Goal: Task Accomplishment & Management: Manage account settings

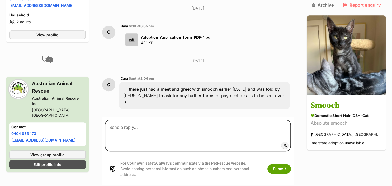
scroll to position [446, 0]
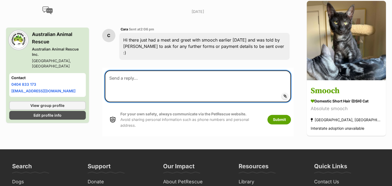
click at [116, 70] on textarea at bounding box center [198, 86] width 186 height 32
click at [136, 70] on textarea "Hi Are you whishing to go ahead with the adoption?" at bounding box center [198, 86] width 186 height 32
click at [214, 70] on textarea "Hi Are you wishing to go ahead with the adoption?" at bounding box center [198, 86] width 186 height 32
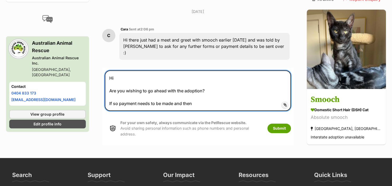
click at [207, 70] on textarea "Hi Are you wishing to go ahead with the adoption? If so payment needs to be mad…" at bounding box center [198, 90] width 186 height 40
click at [123, 77] on textarea "Good Morning I'm guessing you wish to go ahead with the adoption, which is grea…" at bounding box center [198, 90] width 186 height 40
click at [238, 77] on textarea "Good Morning I'm guessing you wish to go ahead with the adoption, which is grea…" at bounding box center [198, 90] width 186 height 40
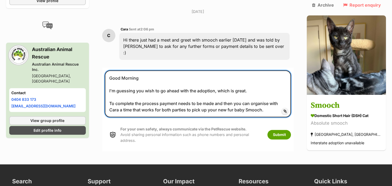
click at [259, 70] on textarea "Good Morning I'm guessing you wish to go ahead with the adoption, which is grea…" at bounding box center [198, 93] width 186 height 47
click at [259, 85] on textarea "Good Morning I'm guessing you wish to go ahead with the adoption, which is grea…" at bounding box center [198, 93] width 186 height 47
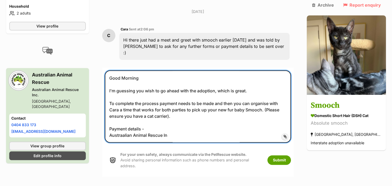
click at [126, 109] on textarea "Good Morning I'm guessing you wish to go ahead with the adoption, which is grea…" at bounding box center [198, 106] width 186 height 72
click at [174, 109] on textarea "Good Morning I'm guessing you wish to go ahead with the adoption, which is grea…" at bounding box center [198, 106] width 186 height 72
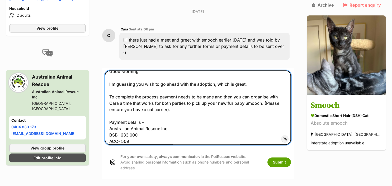
scroll to position [13, 0]
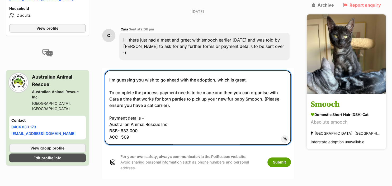
type textarea "Good Morning I'm guessing you wish to go ahead with the adoption, which is grea…"
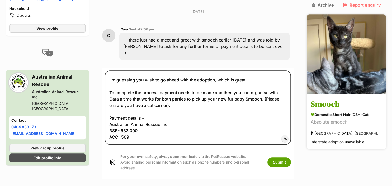
click at [366, 95] on link "Smooch Domestic Short Hair (DSH) Cat Absolute smooch Chelsea, VIC Interstate ad…" at bounding box center [346, 122] width 79 height 55
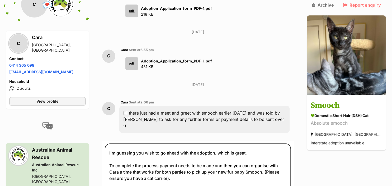
scroll to position [373, 0]
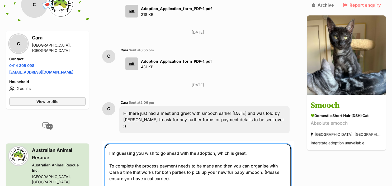
click at [148, 175] on textarea "Good Morning I'm guessing you wish to go ahead with the adoption, which is grea…" at bounding box center [198, 180] width 186 height 74
click at [137, 181] on textarea "Good Morning I'm guessing you wish to go ahead with the adoption, which is grea…" at bounding box center [198, 180] width 186 height 74
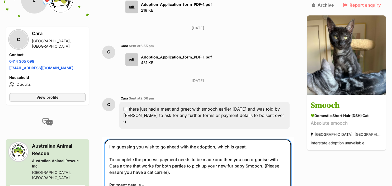
click at [126, 176] on textarea "Good Morning I'm guessing you wish to go ahead with the adoption, which is grea…" at bounding box center [198, 176] width 186 height 74
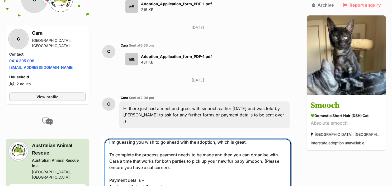
scroll to position [26, 0]
click at [146, 170] on textarea "Good Morning I'm guessing you wish to go ahead with the adoption, which is grea…" at bounding box center [198, 176] width 186 height 74
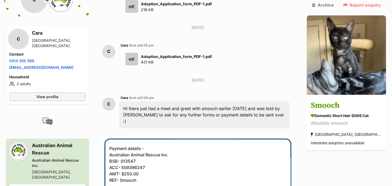
scroll to position [57, 0]
click at [191, 172] on textarea "Good Morning I'm guessing you wish to go ahead with the adoption, which is grea…" at bounding box center [198, 176] width 186 height 74
click at [248, 172] on textarea "Good Morning I'm guessing you wish to go ahead with the adoption, which is grea…" at bounding box center [198, 176] width 186 height 74
click at [260, 171] on textarea "Good Morning I'm guessing you wish to go ahead with the adoption, which is grea…" at bounding box center [198, 176] width 186 height 74
click at [236, 171] on textarea "Good Morning I'm guessing you wish to go ahead with the adoption, which is grea…" at bounding box center [198, 176] width 186 height 74
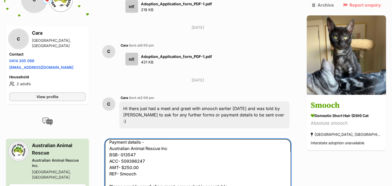
click at [153, 177] on textarea "Good Morning I'm guessing you wish to go ahead with the adoption, which is grea…" at bounding box center [198, 176] width 186 height 74
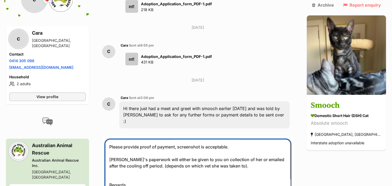
scroll to position [101, 0]
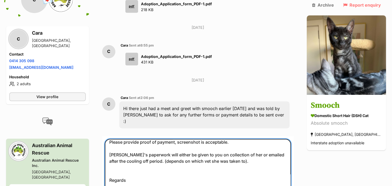
type textarea "Good Morning I'm guessing you wish to go ahead with the adoption, which is grea…"
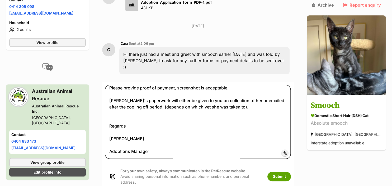
scroll to position [433, 0]
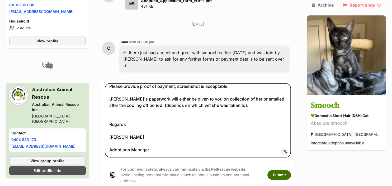
click at [289, 170] on button "Submit" at bounding box center [280, 175] width 24 height 10
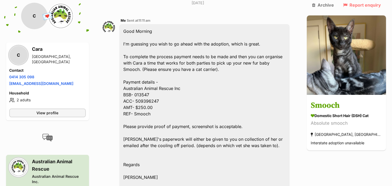
scroll to position [518, 0]
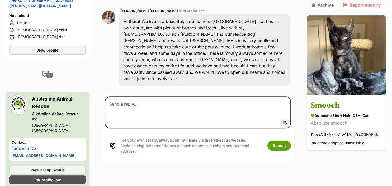
scroll to position [167, 0]
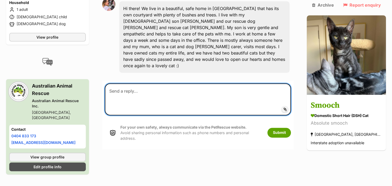
click at [116, 83] on textarea at bounding box center [198, 99] width 186 height 32
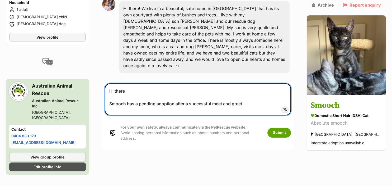
click at [250, 83] on textarea "Hi there Smooch has a pending adoption after a successful meet and greet" at bounding box center [198, 99] width 186 height 32
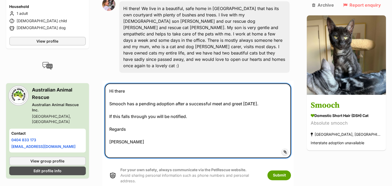
scroll to position [0, 0]
type textarea "Hi there Smooch has a pending adoption after a successful meet and greet [DATE]…"
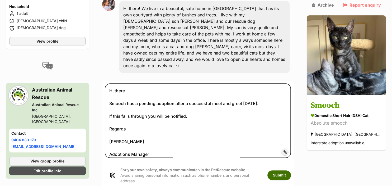
click at [291, 170] on button "Submit" at bounding box center [280, 175] width 24 height 10
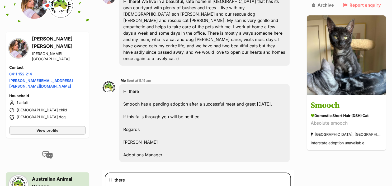
scroll to position [174, 0]
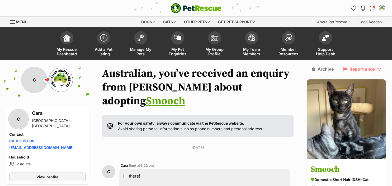
click at [341, 163] on h3 "Smooch" at bounding box center [346, 169] width 71 height 12
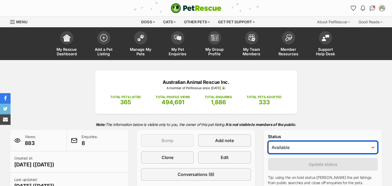
click at [268, 141] on select "Draft - not available as listing has enquires Available On hold Adopted" at bounding box center [323, 147] width 110 height 13
click option "On hold" at bounding box center [0, 0] width 0 height 0
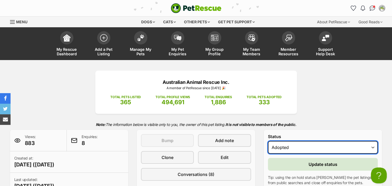
click at [268, 141] on select "Draft - not available as listing has enquires Available On hold Adopted" at bounding box center [323, 147] width 110 height 13
select select "on_hold"
click option "On hold" at bounding box center [0, 0] width 0 height 0
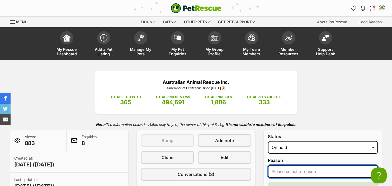
click at [268, 165] on select "Please select a reason Medical reasons Reviewing applications Adoption pending …" at bounding box center [323, 171] width 110 height 13
select select "adoption_pending"
click option "Adoption pending" at bounding box center [0, 0] width 0 height 0
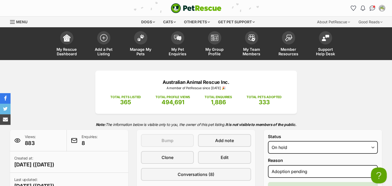
click at [306, 155] on form "Status Draft - not available as listing has enquires Available On hold Adopted …" at bounding box center [323, 181] width 110 height 95
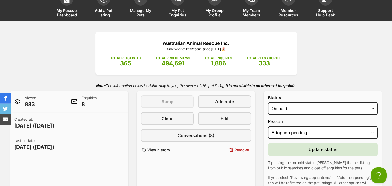
scroll to position [42, 0]
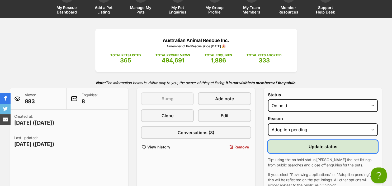
click at [307, 143] on button "Update status" at bounding box center [323, 146] width 110 height 13
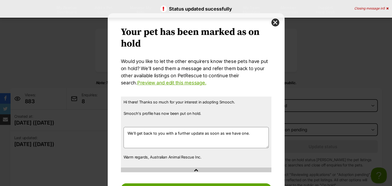
scroll to position [0, 0]
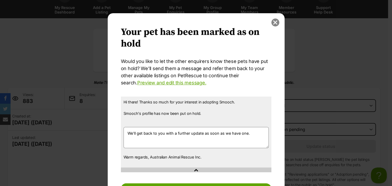
click at [276, 22] on button "close" at bounding box center [276, 22] width 8 height 8
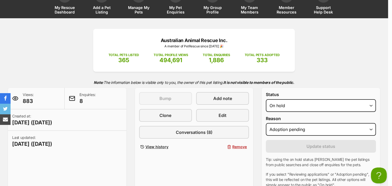
scroll to position [42, 0]
